Goal: Use online tool/utility: Utilize a website feature to perform a specific function

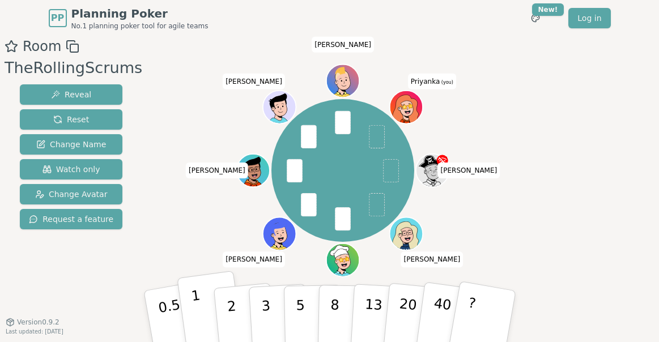
click at [208, 310] on button "1" at bounding box center [210, 317] width 67 height 92
click at [233, 298] on p "2" at bounding box center [232, 318] width 15 height 62
click at [201, 301] on button "1" at bounding box center [210, 317] width 67 height 92
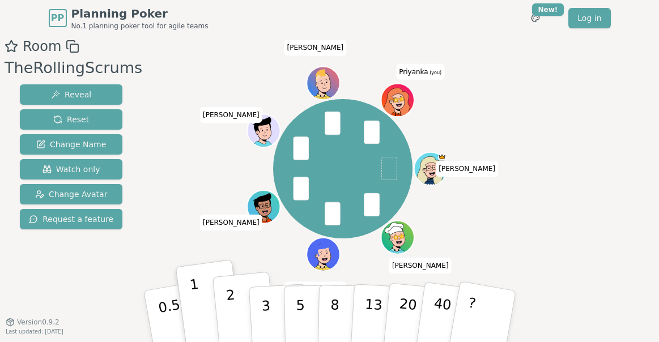
click at [230, 299] on p "2" at bounding box center [232, 318] width 15 height 62
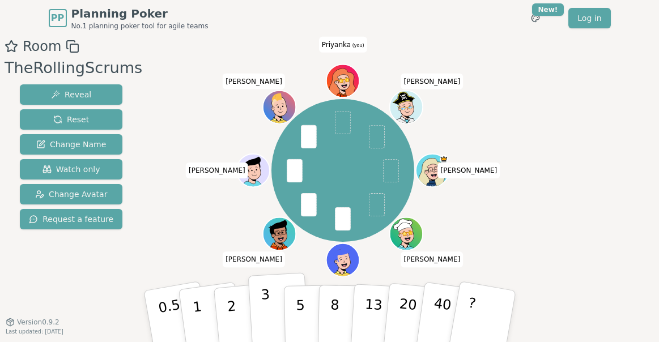
click at [264, 300] on p "3" at bounding box center [266, 318] width 12 height 62
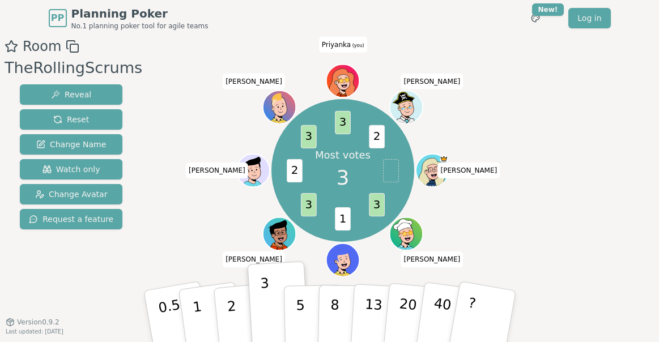
scroll to position [6, 0]
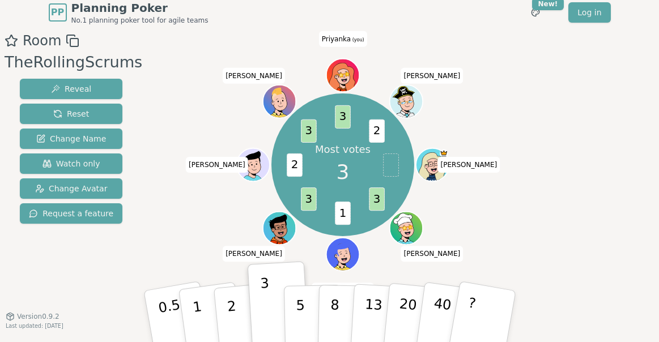
click at [507, 243] on div "Most votes 3 3 1 3 2 3 3 2 Susset [PERSON_NAME] [PERSON_NAME] [PERSON_NAME] [PE…" at bounding box center [342, 165] width 347 height 228
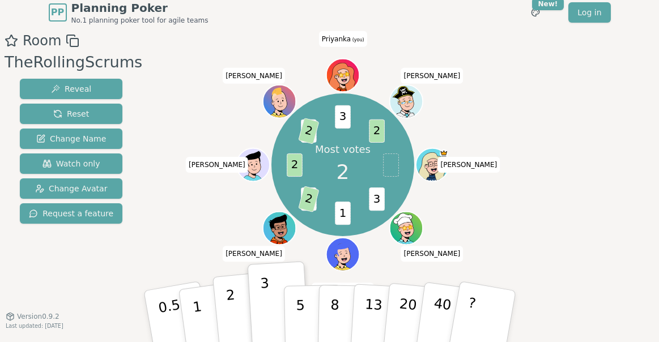
click at [232, 303] on button "2" at bounding box center [244, 317] width 65 height 90
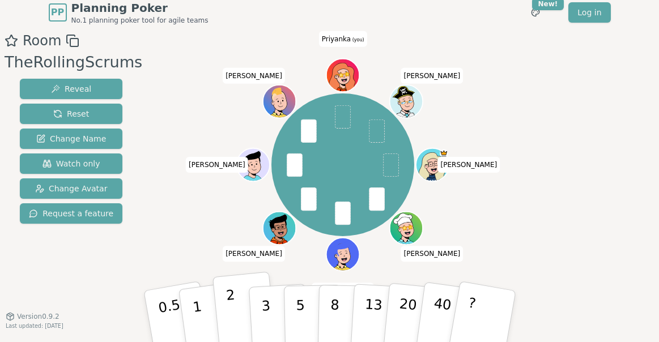
click at [220, 310] on button "2" at bounding box center [244, 317] width 65 height 90
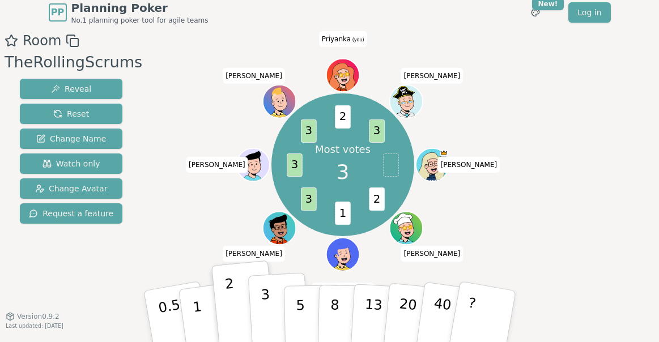
click at [273, 309] on button "3" at bounding box center [279, 317] width 62 height 88
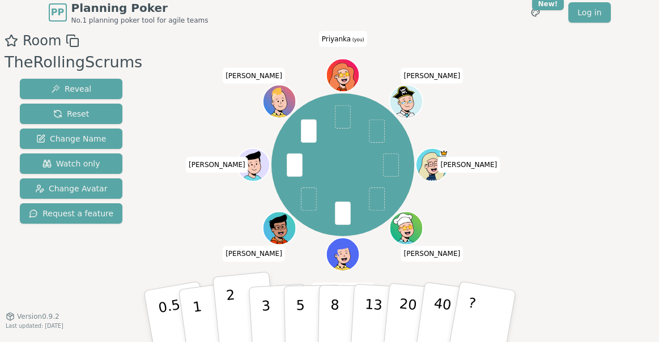
click at [233, 305] on button "2" at bounding box center [244, 317] width 65 height 90
click at [231, 309] on button "2" at bounding box center [244, 317] width 65 height 90
click at [234, 310] on button "2" at bounding box center [244, 317] width 65 height 90
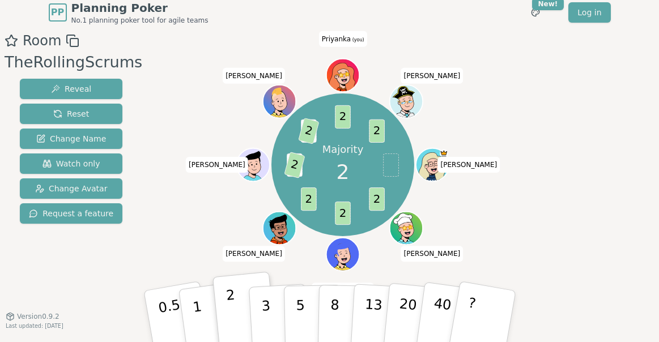
click at [224, 306] on button "2" at bounding box center [244, 317] width 65 height 90
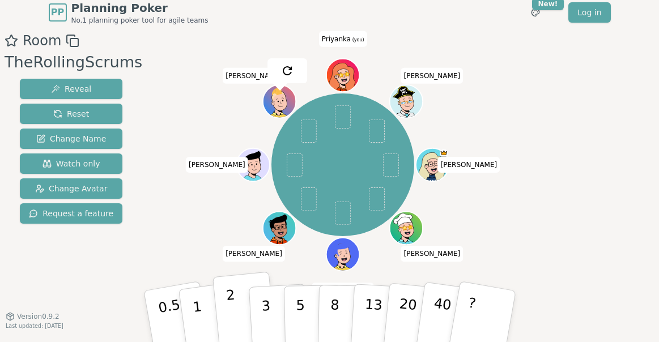
click at [231, 319] on button "2" at bounding box center [244, 317] width 65 height 90
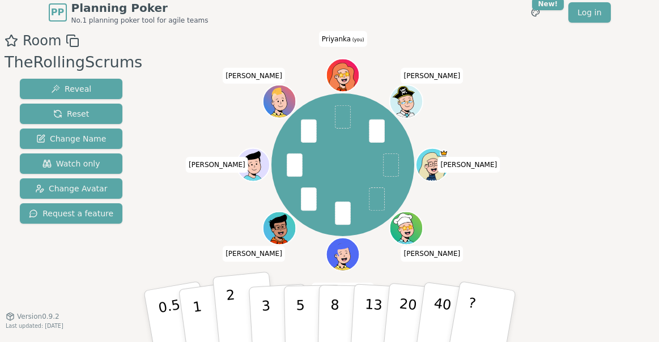
click at [227, 300] on p "2" at bounding box center [232, 318] width 15 height 62
click at [232, 304] on button "2" at bounding box center [244, 317] width 65 height 90
click at [225, 306] on button "2" at bounding box center [244, 317] width 65 height 90
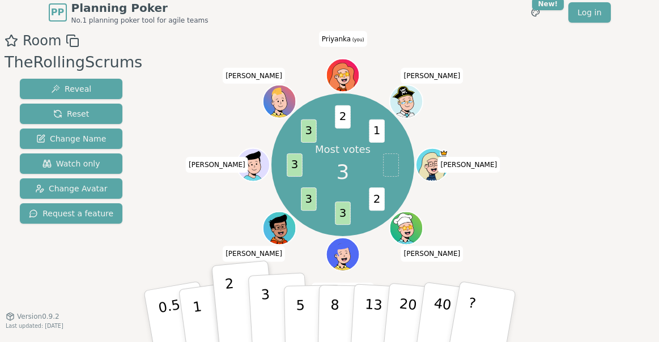
click at [276, 312] on button "3" at bounding box center [279, 317] width 62 height 88
